Goal: Task Accomplishment & Management: Complete application form

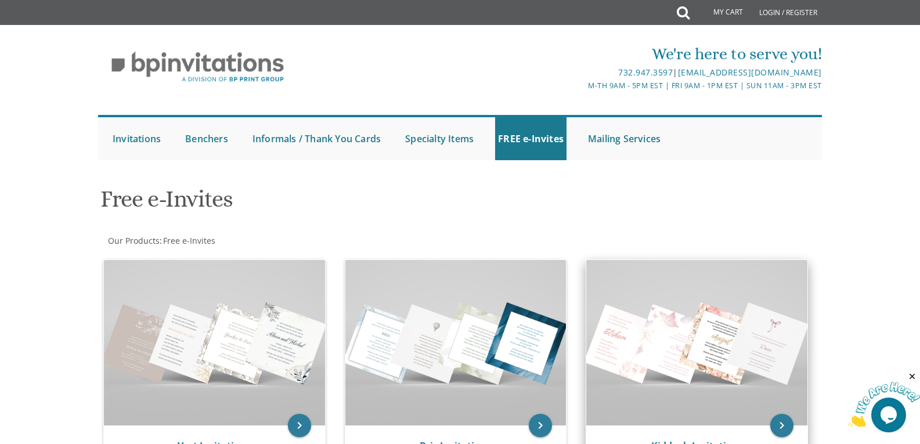
click at [634, 324] on img at bounding box center [696, 342] width 221 height 165
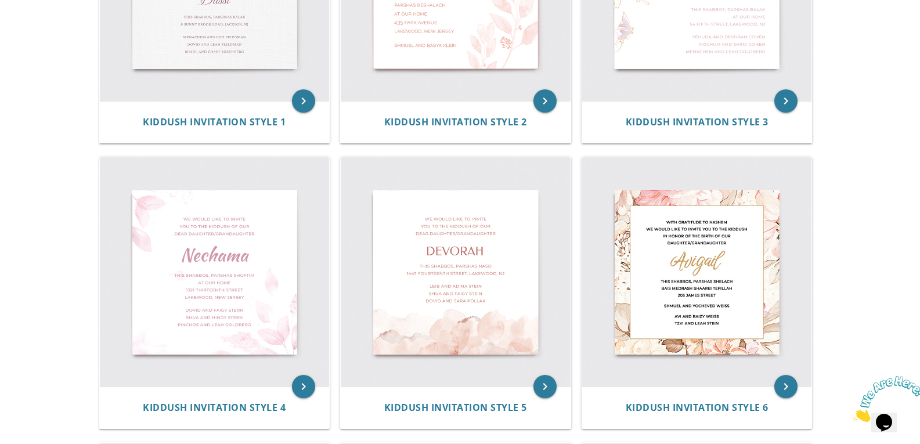
scroll to position [384, 0]
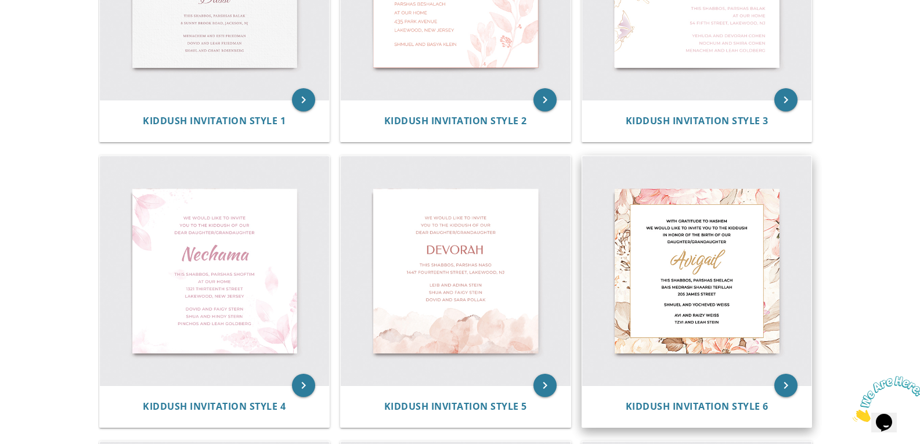
click at [692, 278] on img at bounding box center [697, 271] width 230 height 230
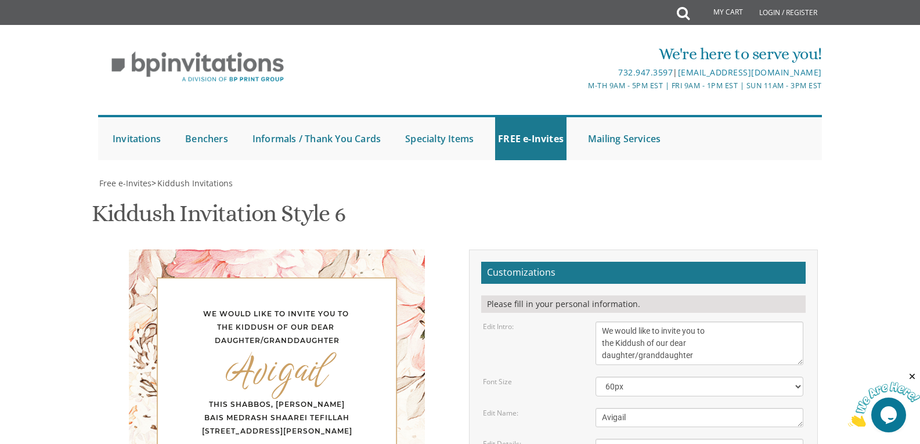
scroll to position [232, 0]
drag, startPoint x: 643, startPoint y: 110, endPoint x: 617, endPoint y: 111, distance: 25.5
click at [617, 321] on textarea "We would like to invite you to the Kiddush of our dear daughter/granddaughter" at bounding box center [699, 343] width 208 height 44
drag, startPoint x: 667, startPoint y: 112, endPoint x: 693, endPoint y: 124, distance: 28.0
click at [693, 321] on textarea "We would like to invite you to the Kiddush of our dear daughter/granddaughter" at bounding box center [699, 343] width 208 height 44
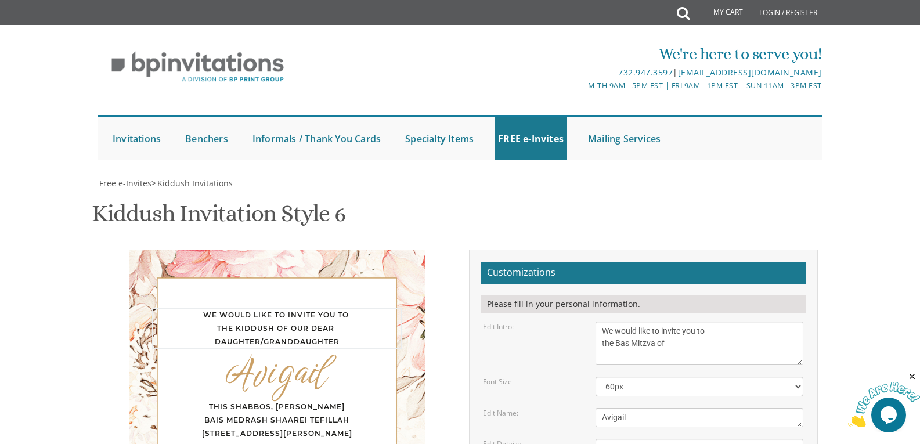
click at [693, 321] on textarea "We would like to invite you to the Kiddush of our dear daughter/granddaughter" at bounding box center [699, 343] width 208 height 44
type textarea "We would like to invite you to the Bas Mitzva of"
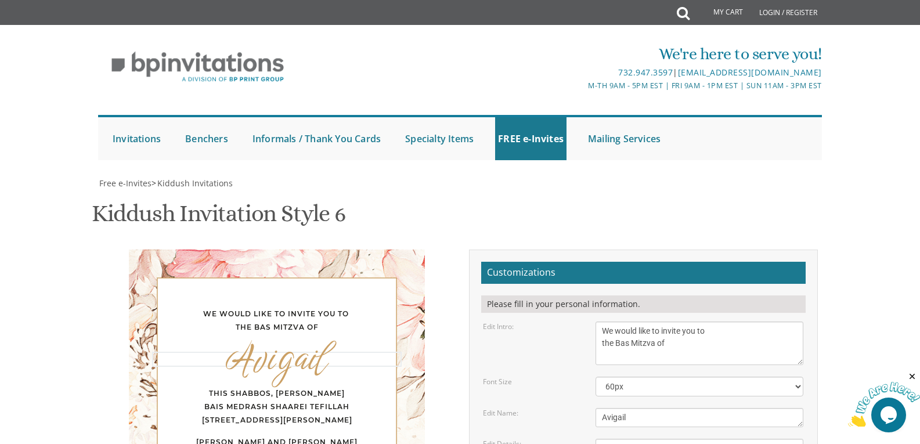
drag, startPoint x: 654, startPoint y: 184, endPoint x: 582, endPoint y: 181, distance: 72.0
click at [582, 408] on div "Edit Name: [PERSON_NAME]" at bounding box center [643, 417] width 338 height 19
type textarea "Esti"
drag, startPoint x: 719, startPoint y: 219, endPoint x: 683, endPoint y: 219, distance: 36.6
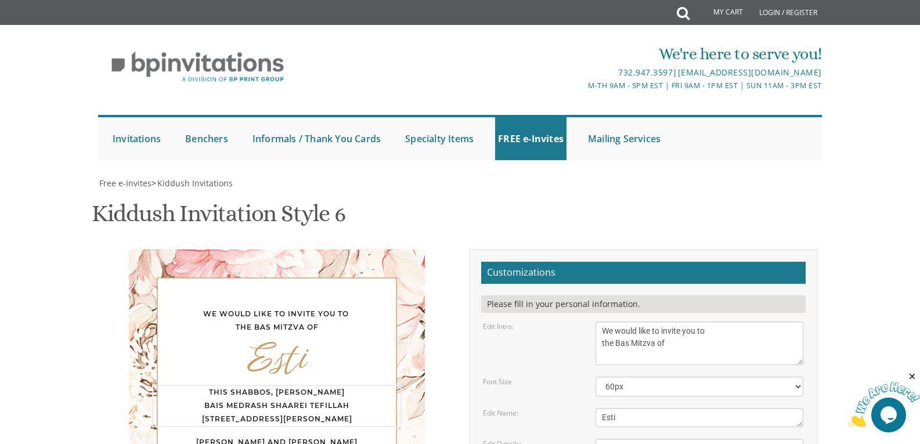
drag, startPoint x: 694, startPoint y: 245, endPoint x: 592, endPoint y: 223, distance: 104.6
type textarea "This Shabbos, [PERSON_NAME] address?"
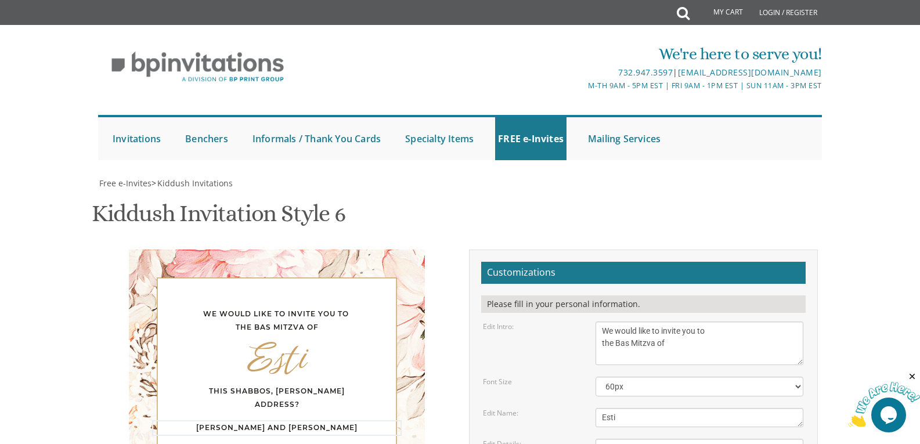
drag, startPoint x: 715, startPoint y: 276, endPoint x: 591, endPoint y: 278, distance: 124.8
drag, startPoint x: 671, startPoint y: 312, endPoint x: 582, endPoint y: 298, distance: 90.5
type textarea "The Orats family"
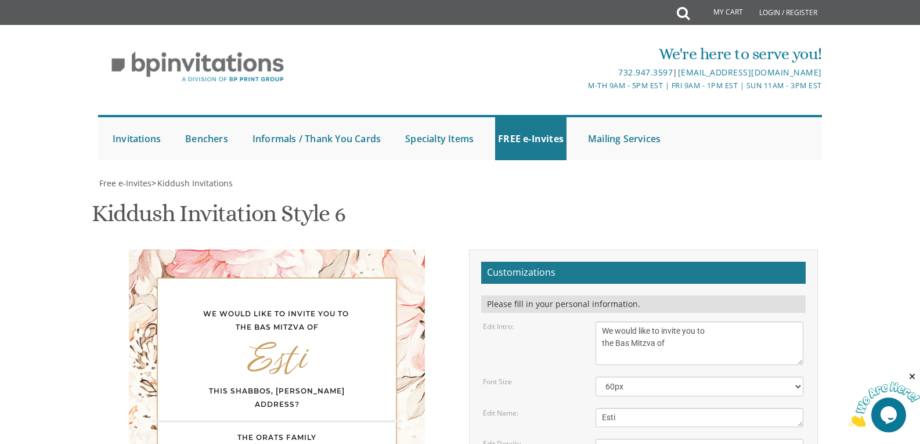
type textarea "בת שתיים עשרה למצוות"
drag, startPoint x: 694, startPoint y: 315, endPoint x: 581, endPoint y: 324, distance: 112.9
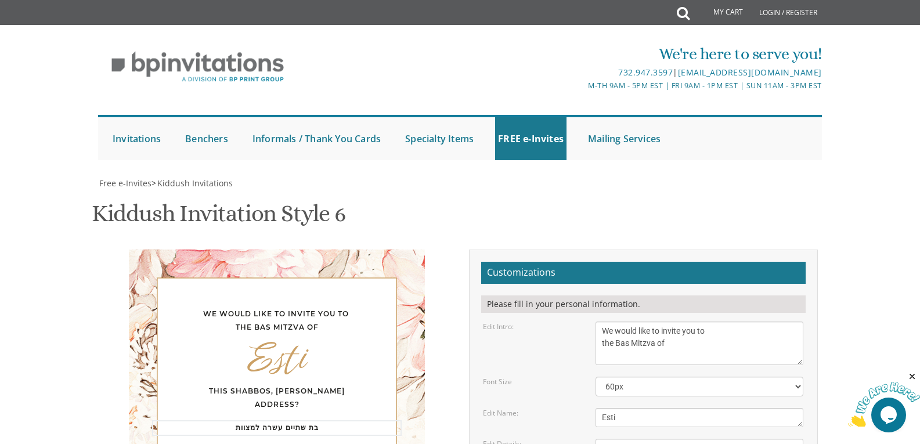
click at [281, 249] on div "We would like to invite you to the Bas Mitzva of Esti This Shabbos, [PERSON_NAM…" at bounding box center [277, 375] width 296 height 253
type textarea "The [PERSON_NAME] family"
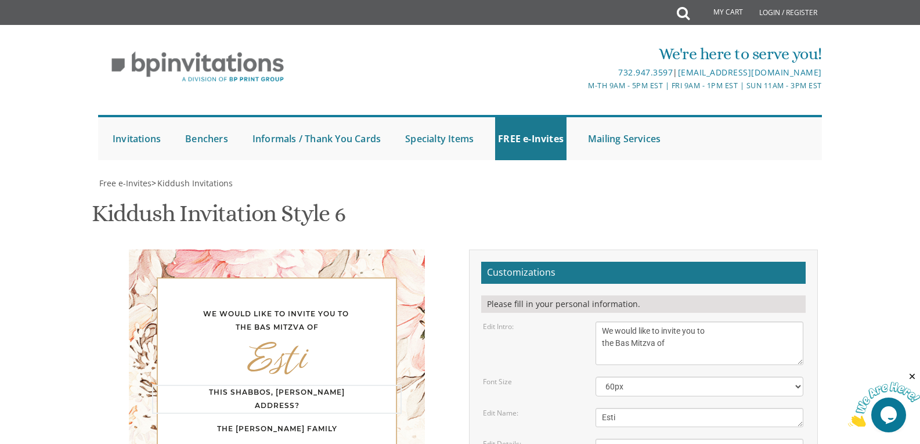
drag, startPoint x: 647, startPoint y: 270, endPoint x: 569, endPoint y: 272, distance: 78.3
type textarea "This Shabbos, [PERSON_NAME] At [PERSON_NAME][GEOGRAPHIC_DATA] Avnei HaChoshen 70"
drag, startPoint x: 676, startPoint y: 341, endPoint x: 577, endPoint y: 343, distance: 98.7
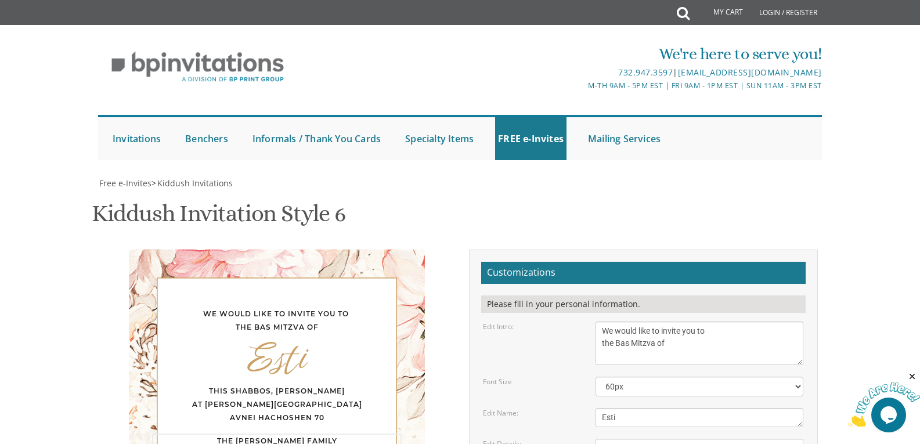
type textarea "The [PERSON_NAME] Family"
drag, startPoint x: 693, startPoint y: 282, endPoint x: 587, endPoint y: 267, distance: 107.2
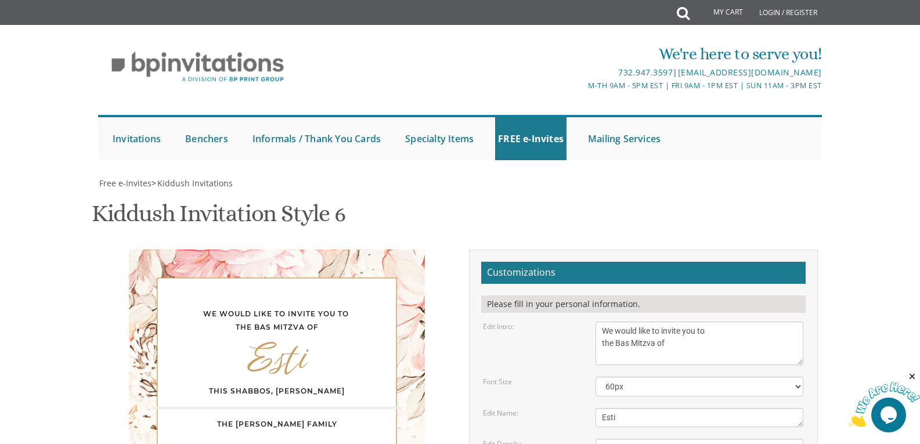
click at [389, 249] on div "We would like to invite you to the Bas Mitzva of Esti This Shabbos, [PERSON_NAM…" at bounding box center [277, 363] width 296 height 229
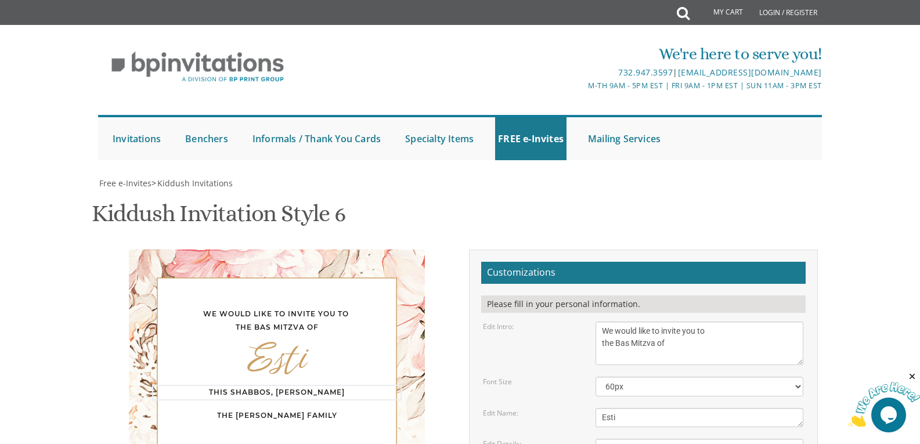
drag, startPoint x: 618, startPoint y: 257, endPoint x: 593, endPoint y: 255, distance: 25.6
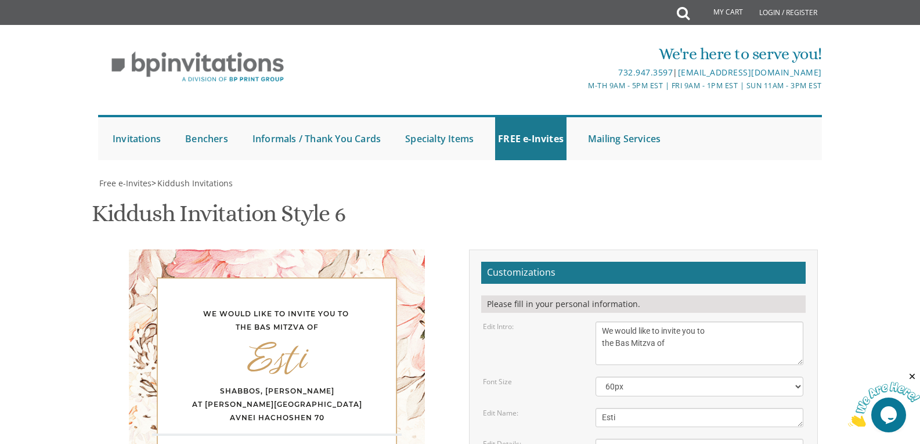
click at [285, 284] on div "We would like to invite you to the Bas Mitzva of Esti Shabbos, Parshas Bereishi…" at bounding box center [277, 396] width 296 height 295
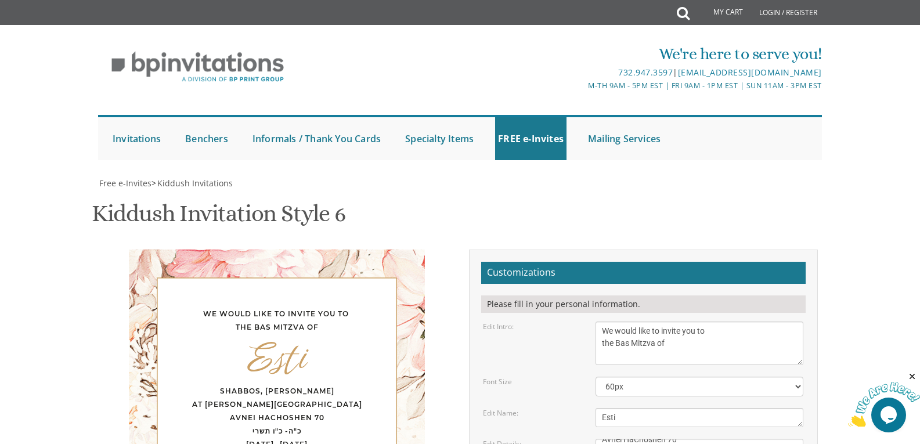
scroll to position [225, 0]
type textarea "Shabbos, [PERSON_NAME] At [PERSON_NAME][GEOGRAPHIC_DATA] Avnei HaChoshen 70 כ"ה…"
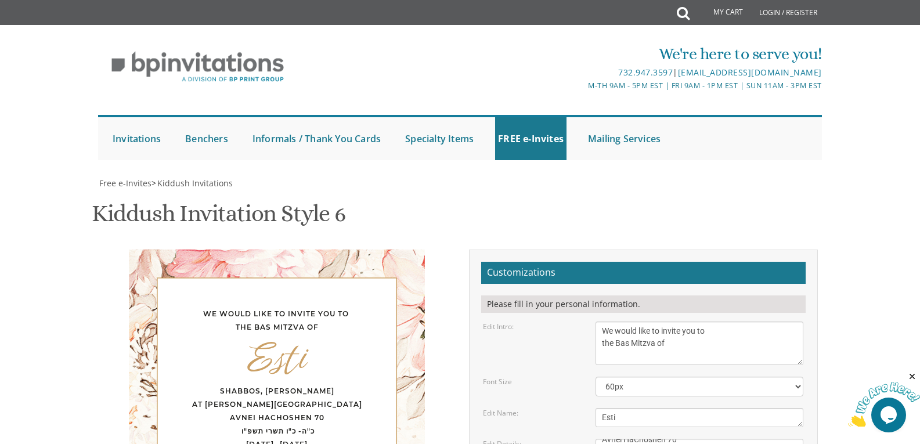
type textarea "Love, The [PERSON_NAME] Family"
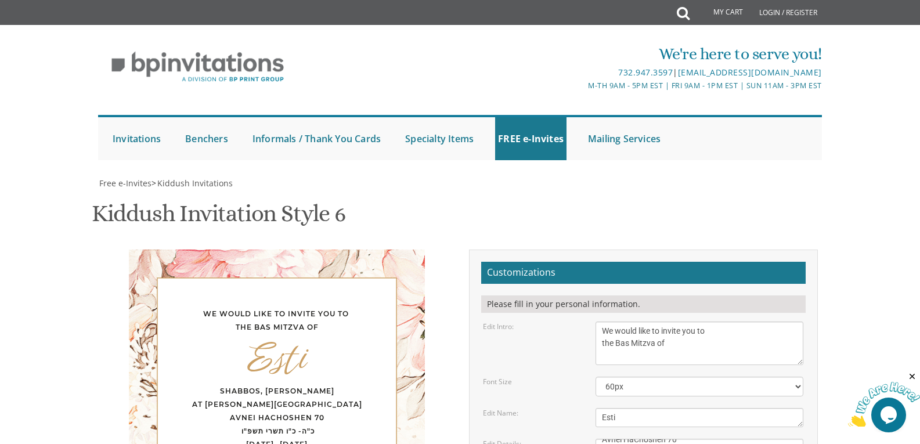
type input "[EMAIL_ADDRESS][DOMAIN_NAME]"
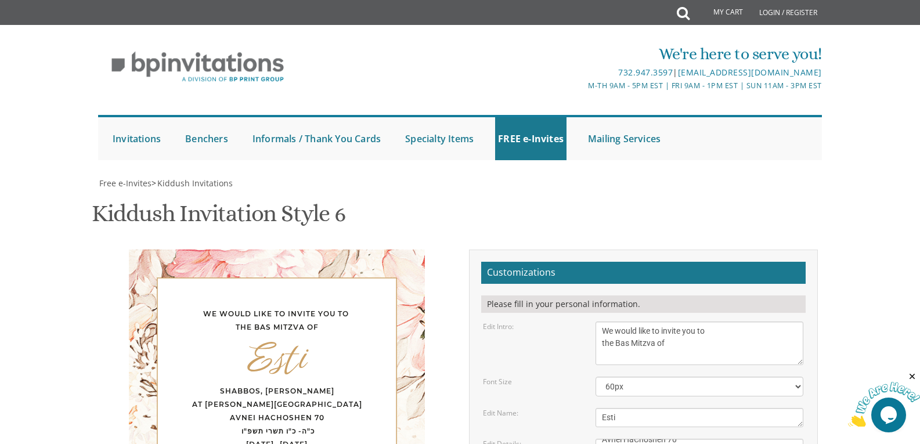
scroll to position [164, 0]
click at [458, 249] on div "We would like to invite you to the Bas Mitzva of Esti [PERSON_NAME], Parshas Be…" at bounding box center [277, 410] width 366 height 323
click at [547, 295] on div "Please fill in your personal information." at bounding box center [643, 303] width 324 height 17
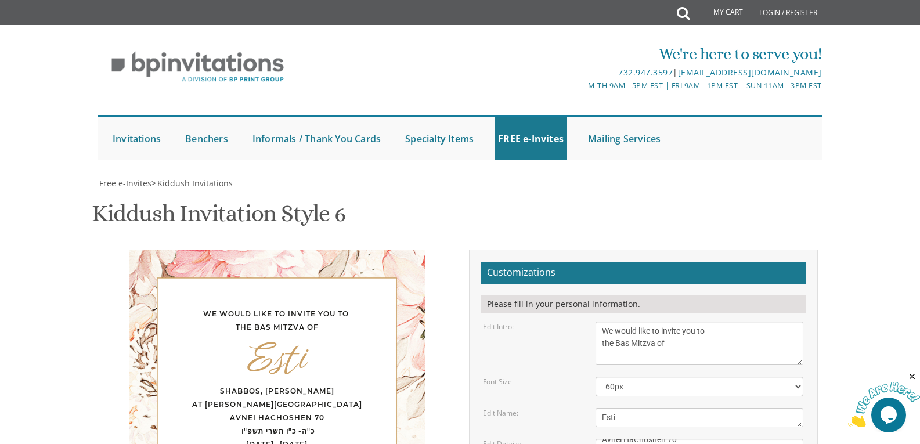
click at [309, 385] on div "Shabbos, [PERSON_NAME] At [PERSON_NAME][GEOGRAPHIC_DATA] Avnei HaChoshen 70 כ"ה…" at bounding box center [276, 424] width 249 height 79
drag, startPoint x: 258, startPoint y: 190, endPoint x: 243, endPoint y: 189, distance: 15.2
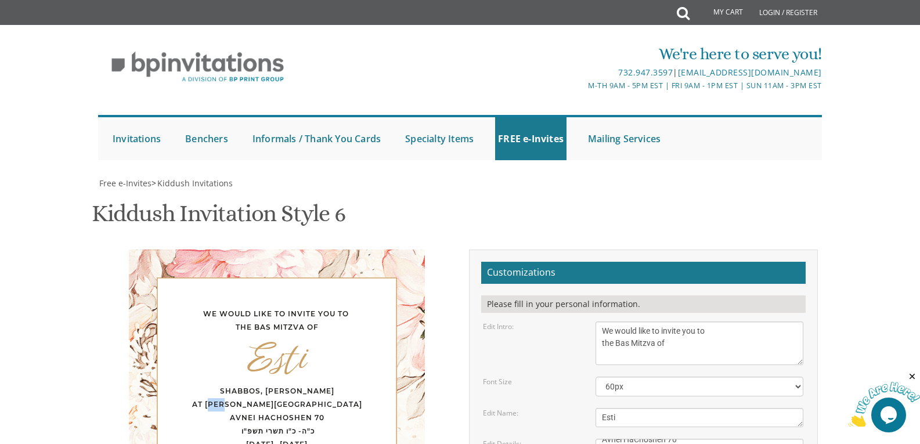
click at [243, 385] on div "Shabbos, [PERSON_NAME] At [PERSON_NAME][GEOGRAPHIC_DATA] Avnei HaChoshen 70 כ"ה…" at bounding box center [276, 424] width 249 height 79
click at [602, 321] on textarea "We would like to invite you to the Kiddush of our dear daughter/granddaughter" at bounding box center [699, 343] width 208 height 44
click at [266, 385] on div "Shabbos, [PERSON_NAME] At [PERSON_NAME][GEOGRAPHIC_DATA] Avnei HaChoshen 70 כ"ה…" at bounding box center [276, 424] width 249 height 79
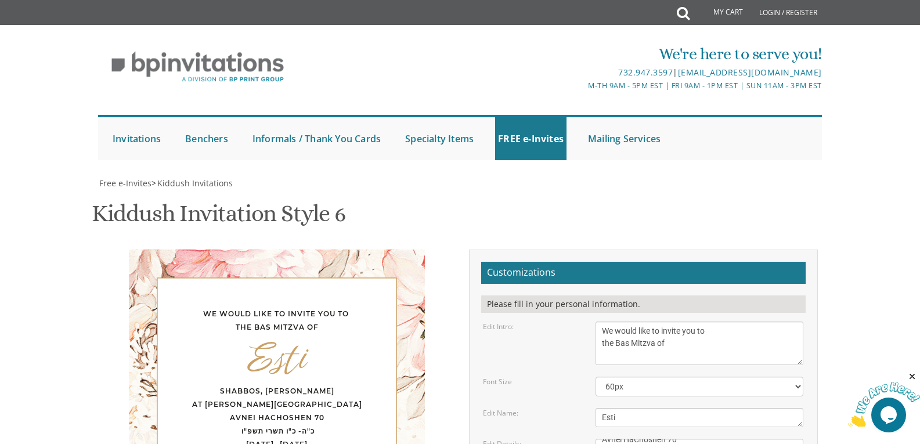
click at [266, 385] on div "Shabbos, [PERSON_NAME] At [PERSON_NAME][GEOGRAPHIC_DATA] Avnei HaChoshen 70 כ"ה…" at bounding box center [276, 424] width 249 height 79
type textarea "Shabbos, [PERSON_NAME] At [PERSON_NAME][GEOGRAPHIC_DATA] Avnei HaChoshen 70 כ"ה…"
click at [604, 321] on textarea "We would like to invite you to the Kiddush of our dear daughter/granddaughter" at bounding box center [699, 343] width 208 height 44
type textarea "With much gratitude to Hashem We would like to invite you to the Bas Mitzva of"
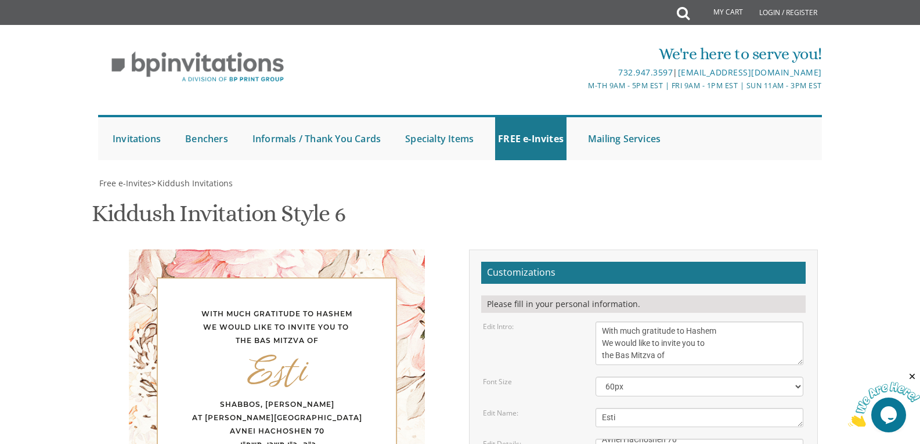
click at [552, 321] on div "Edit Intro: We would like to invite you to the Kiddush of our dear daughter/gra…" at bounding box center [643, 343] width 338 height 44
click at [670, 377] on select "40px 50px 60px 70px 80px" at bounding box center [699, 387] width 208 height 20
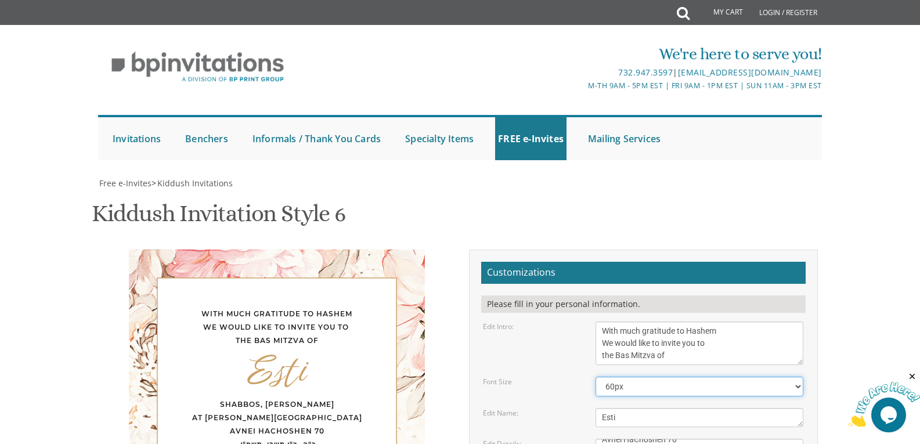
click at [670, 377] on select "40px 50px 60px 70px 80px" at bounding box center [699, 387] width 208 height 20
click at [514, 377] on div "Font Size" at bounding box center [530, 382] width 113 height 10
